Goal: Task Accomplishment & Management: Use online tool/utility

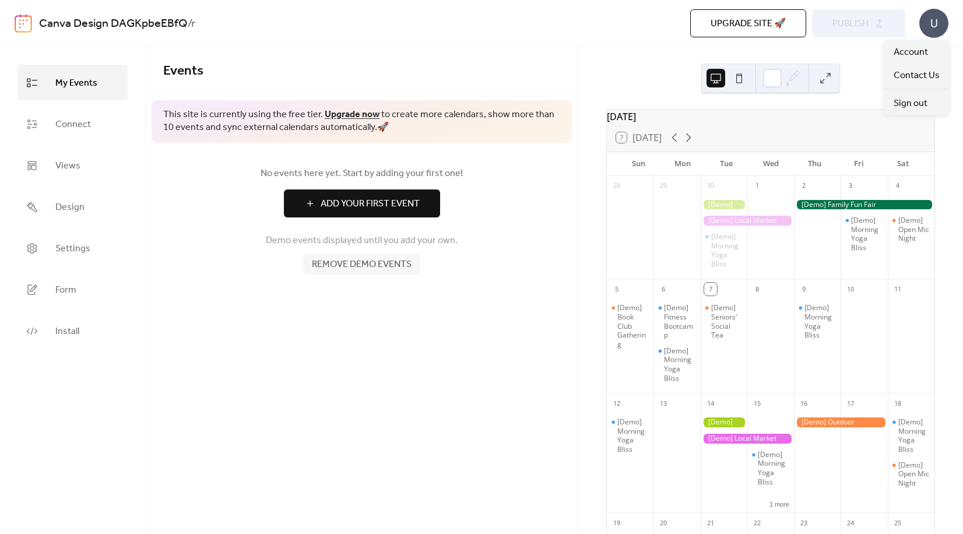
click at [928, 29] on div "U" at bounding box center [933, 23] width 29 height 29
click at [254, 66] on span "Events" at bounding box center [361, 70] width 397 height 23
click at [354, 205] on span "Add Your First Event" at bounding box center [370, 204] width 99 height 14
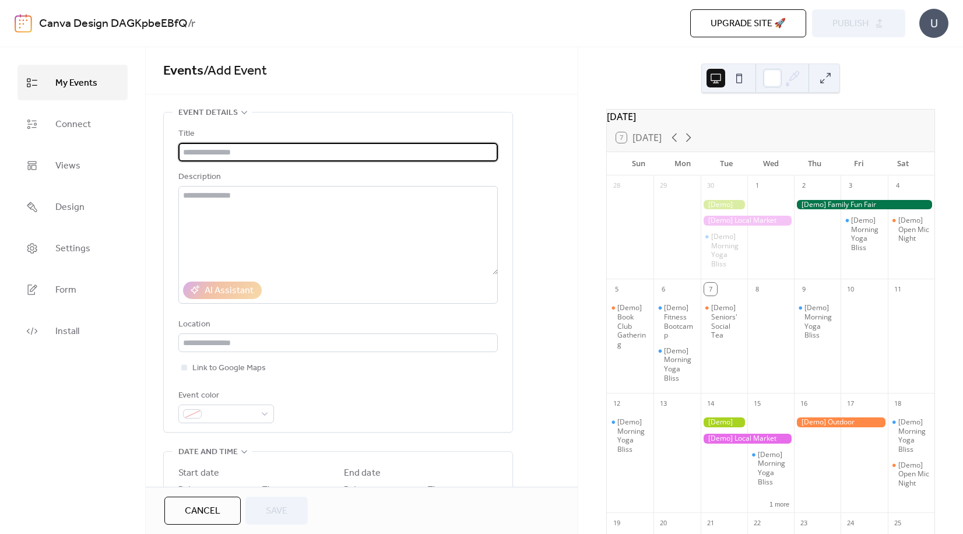
click at [264, 150] on input "text" at bounding box center [337, 152] width 319 height 19
click at [87, 115] on span "Connect" at bounding box center [73, 124] width 36 height 18
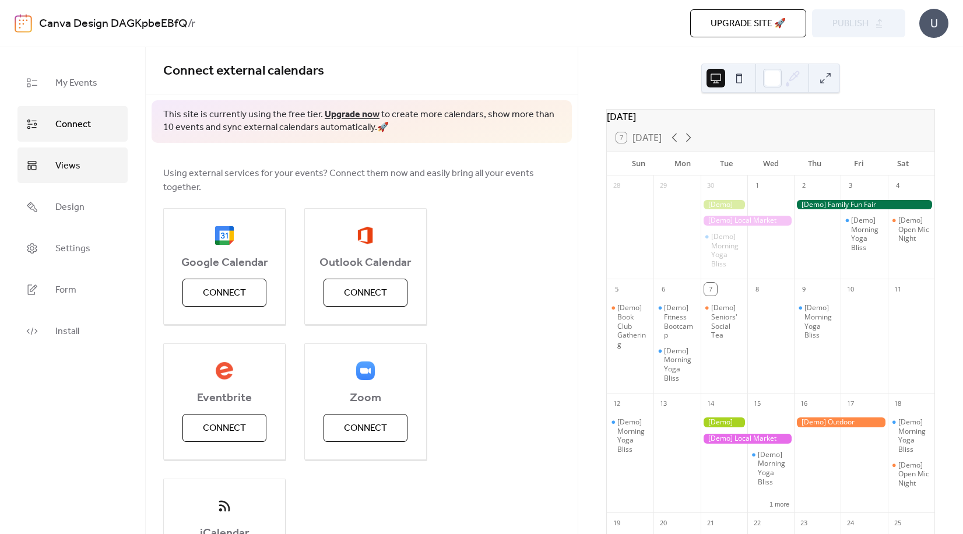
click at [68, 166] on span "Views" at bounding box center [67, 166] width 25 height 18
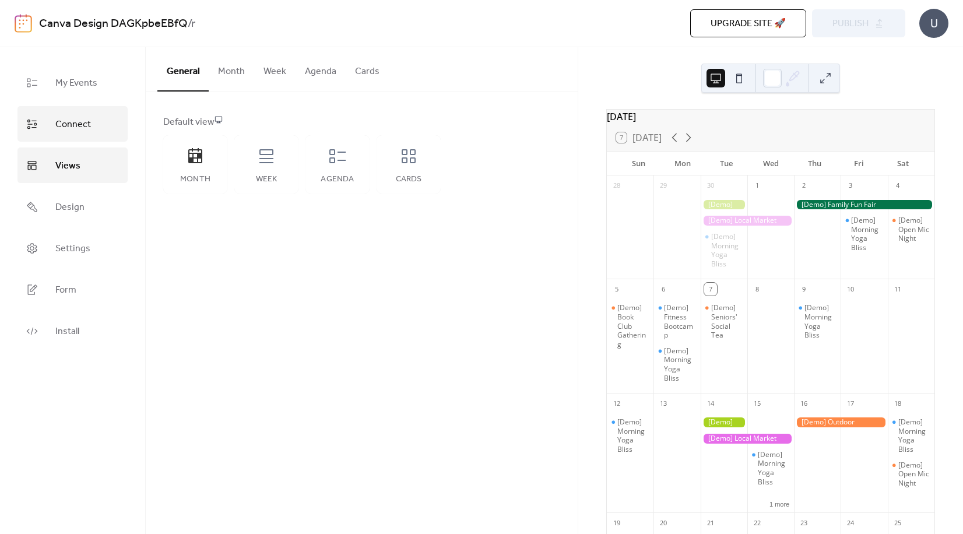
click at [70, 124] on span "Connect" at bounding box center [73, 124] width 36 height 18
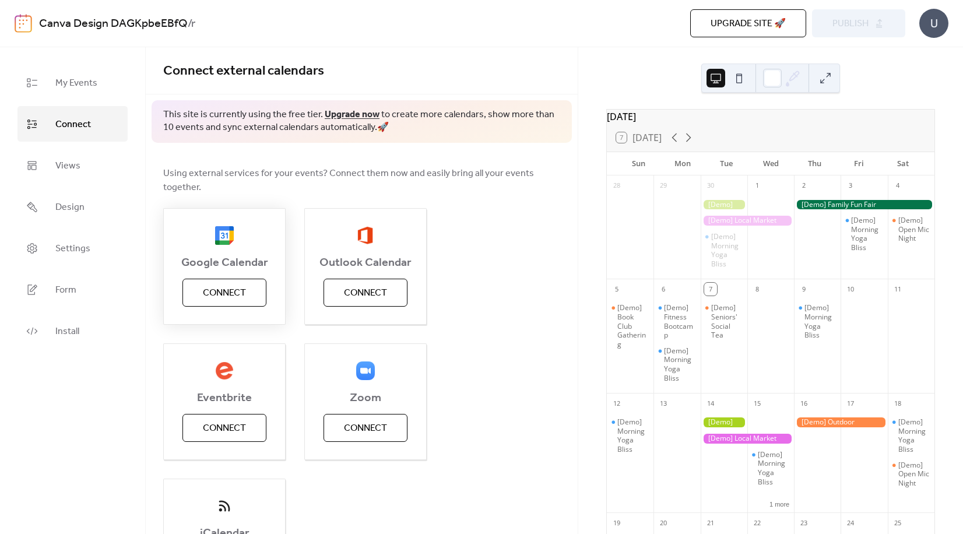
click at [219, 288] on span "Connect" at bounding box center [224, 293] width 43 height 14
